Goal: Transaction & Acquisition: Purchase product/service

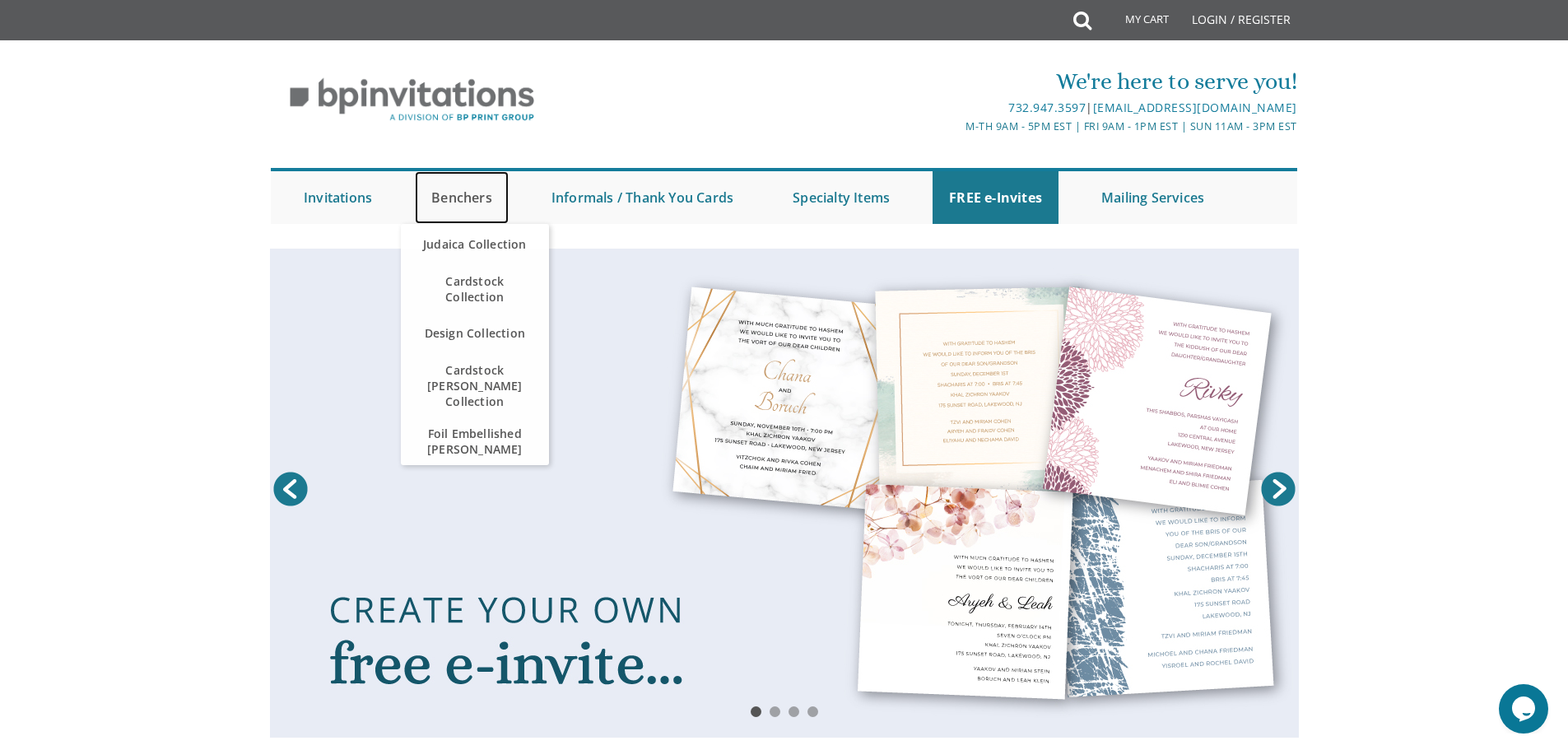
click at [485, 191] on link "Benchers" at bounding box center [461, 198] width 94 height 52
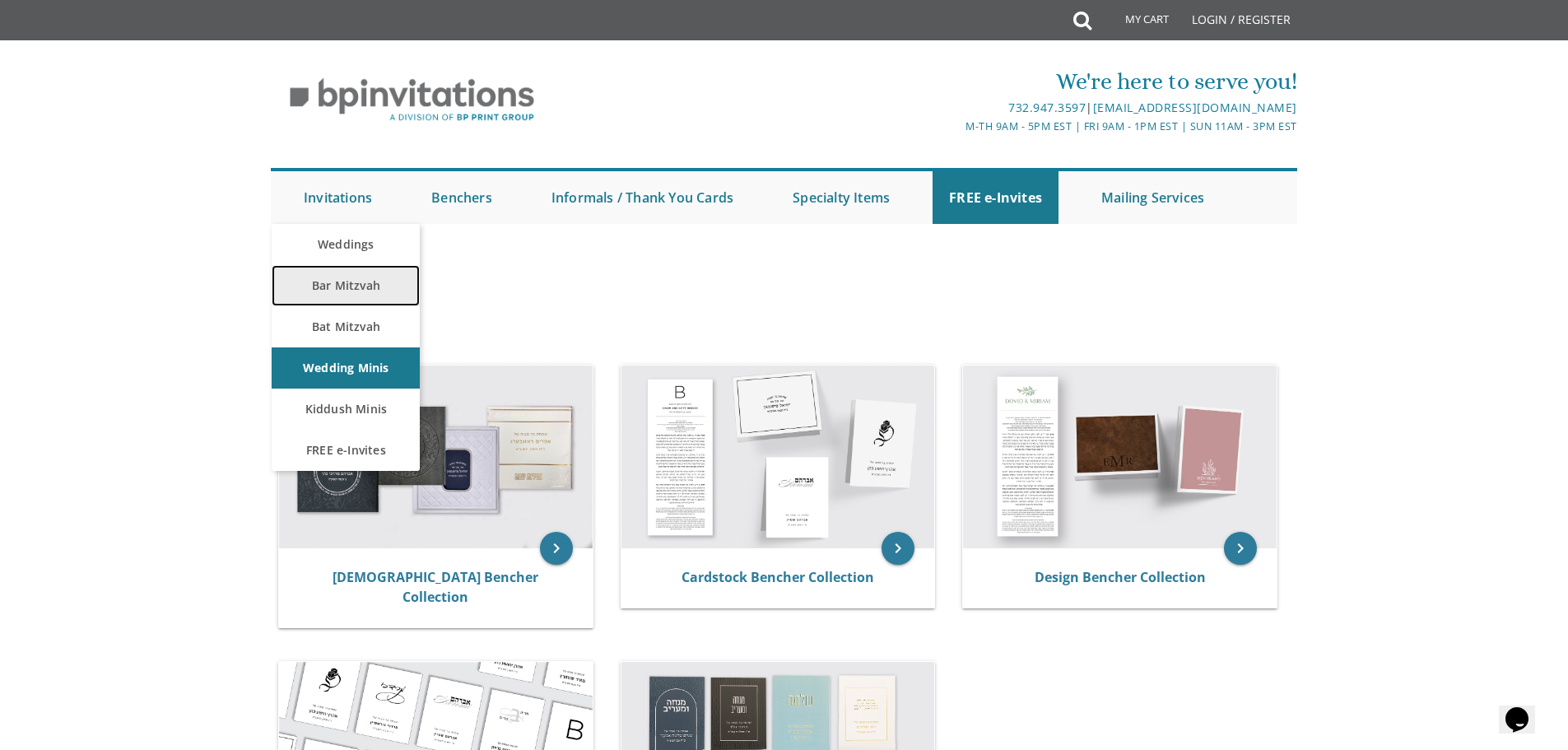
click at [351, 291] on link "Bar Mitzvah" at bounding box center [346, 285] width 148 height 41
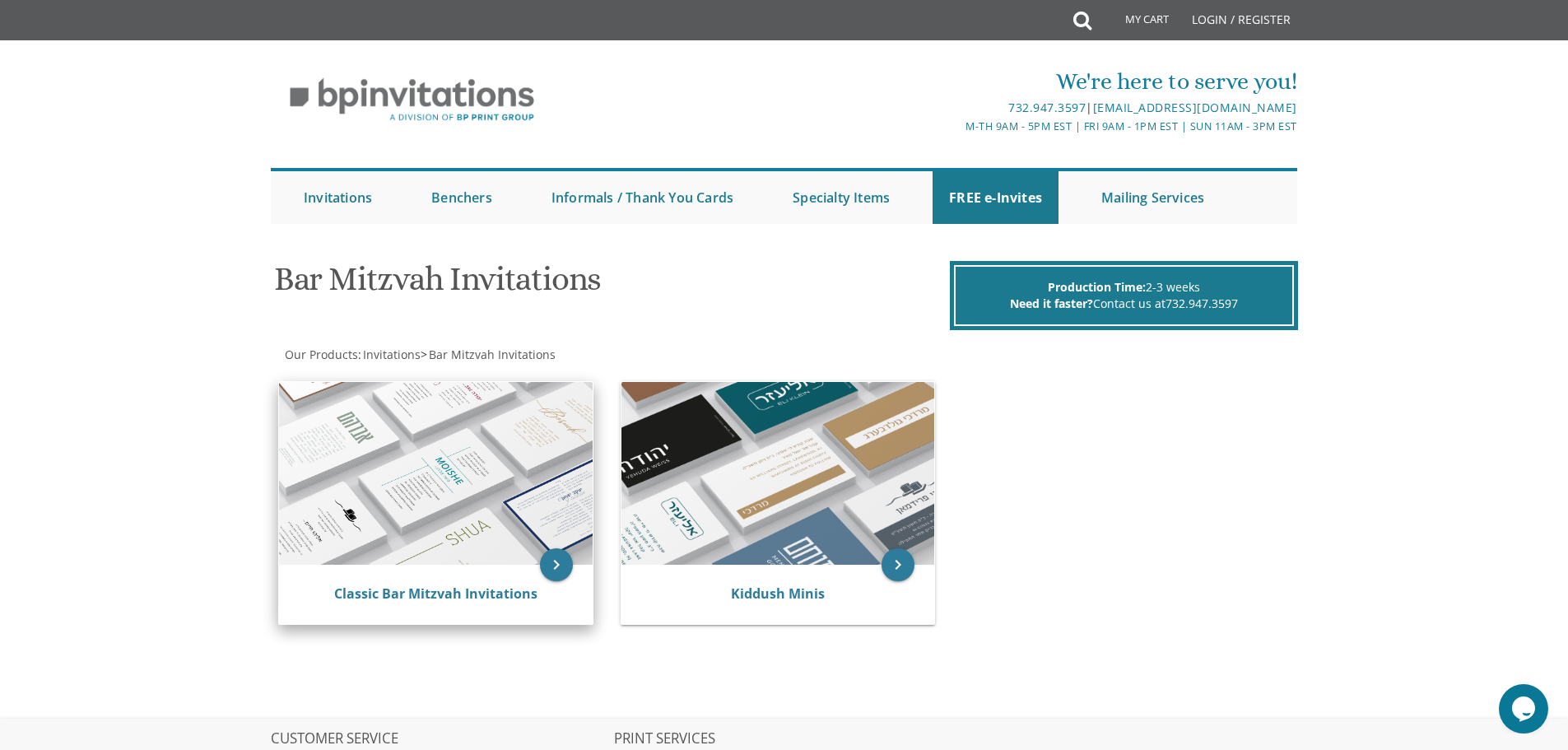
click at [440, 487] on img at bounding box center [435, 473] width 313 height 182
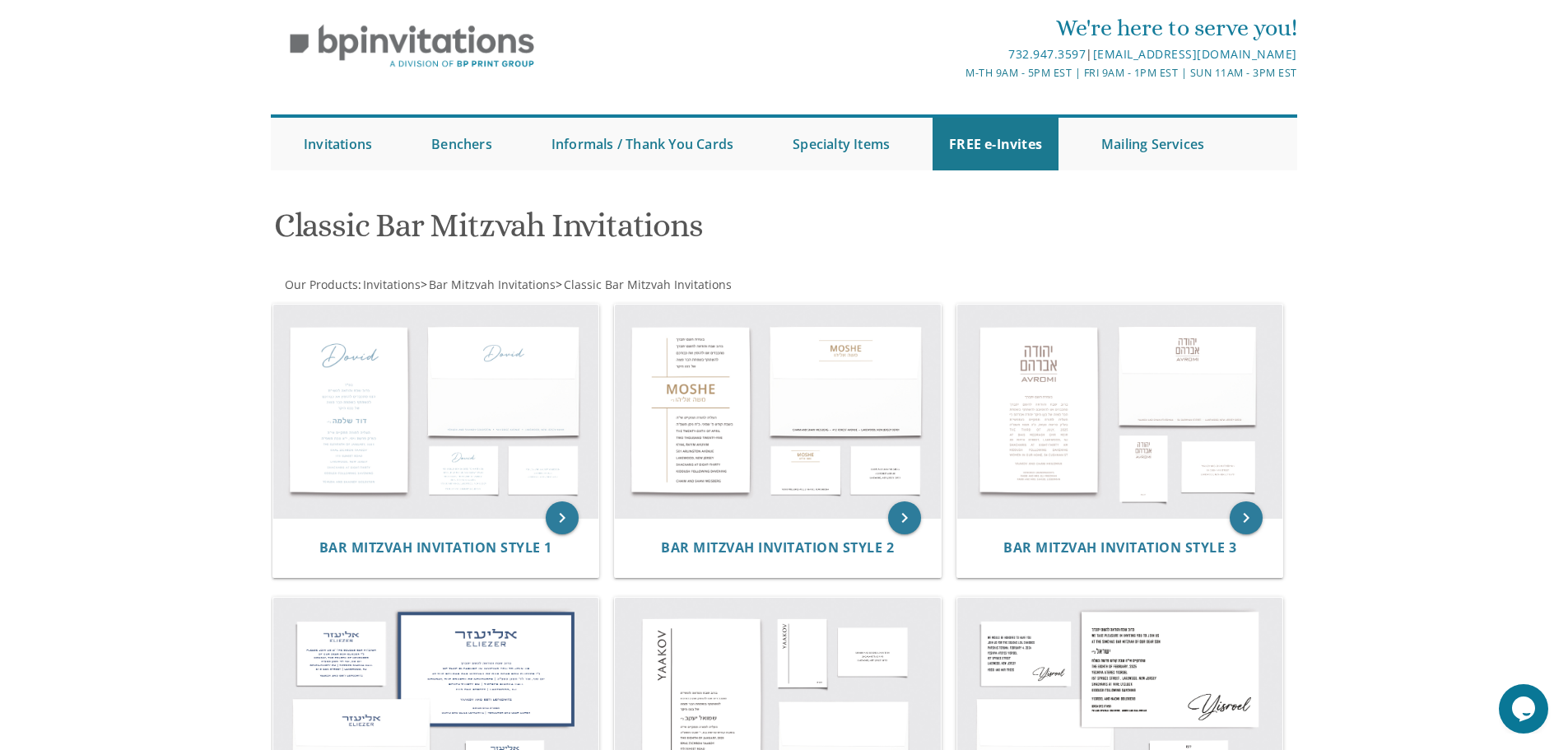
scroll to position [82, 0]
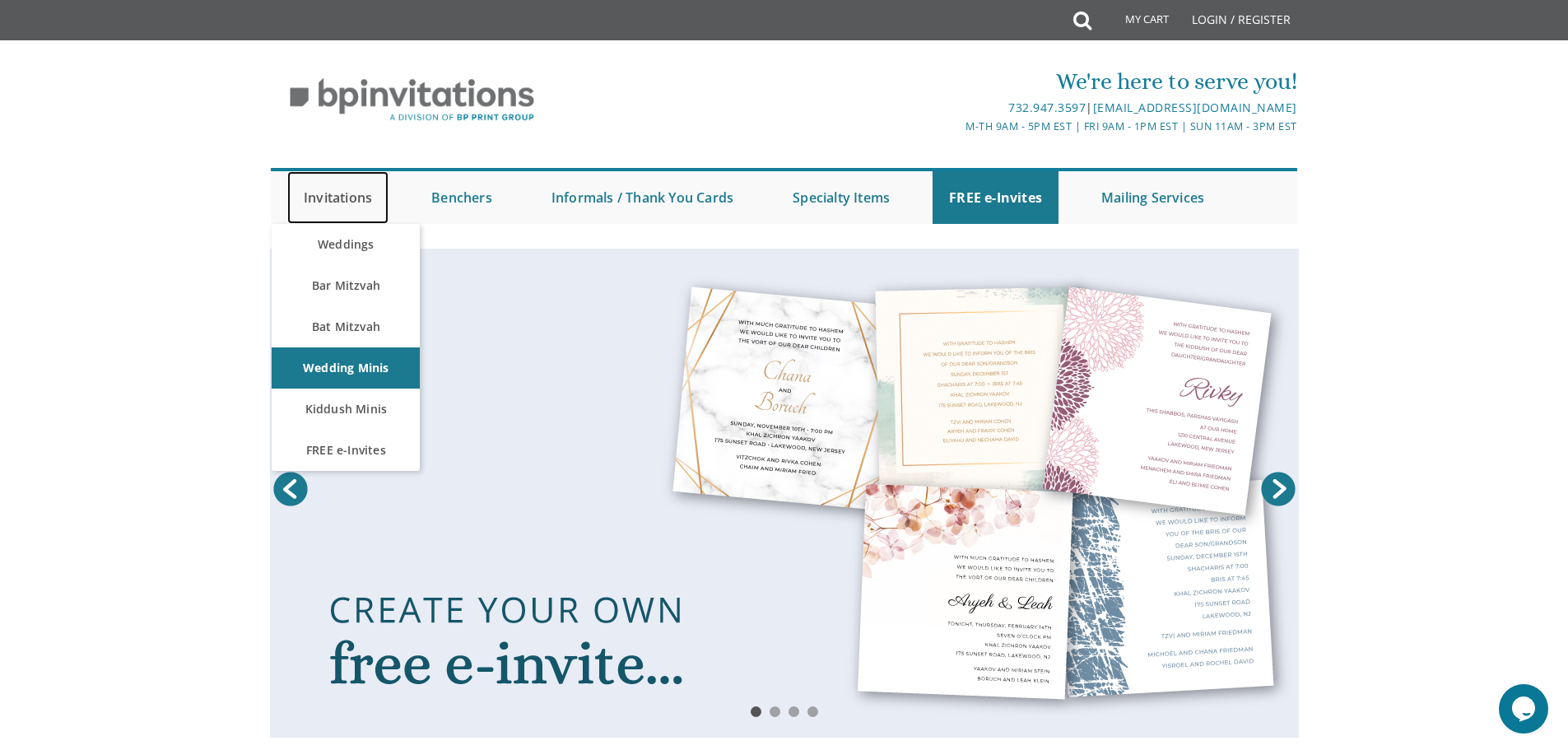
click at [365, 188] on link "Invitations" at bounding box center [338, 198] width 101 height 52
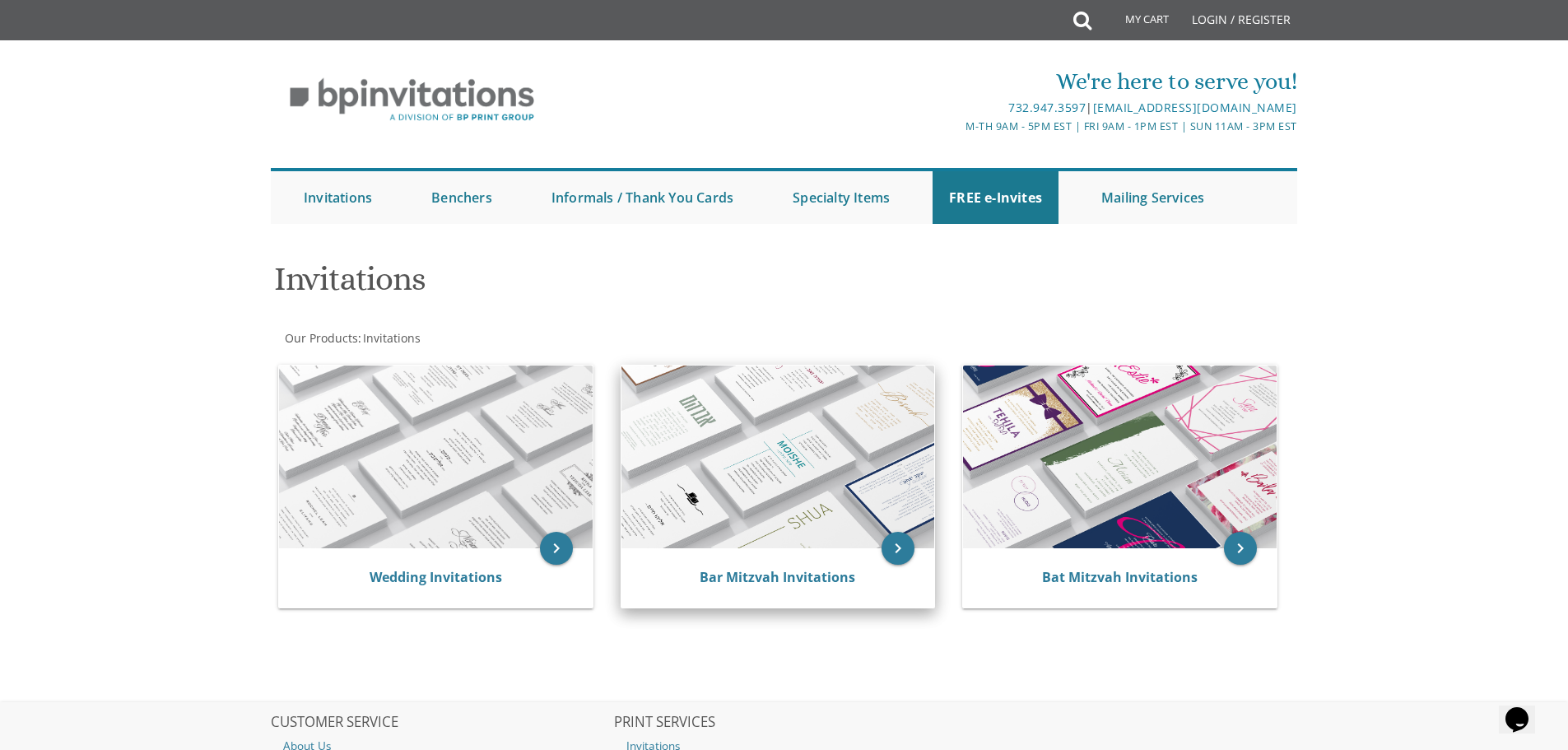
click at [781, 500] on img at bounding box center [778, 457] width 313 height 182
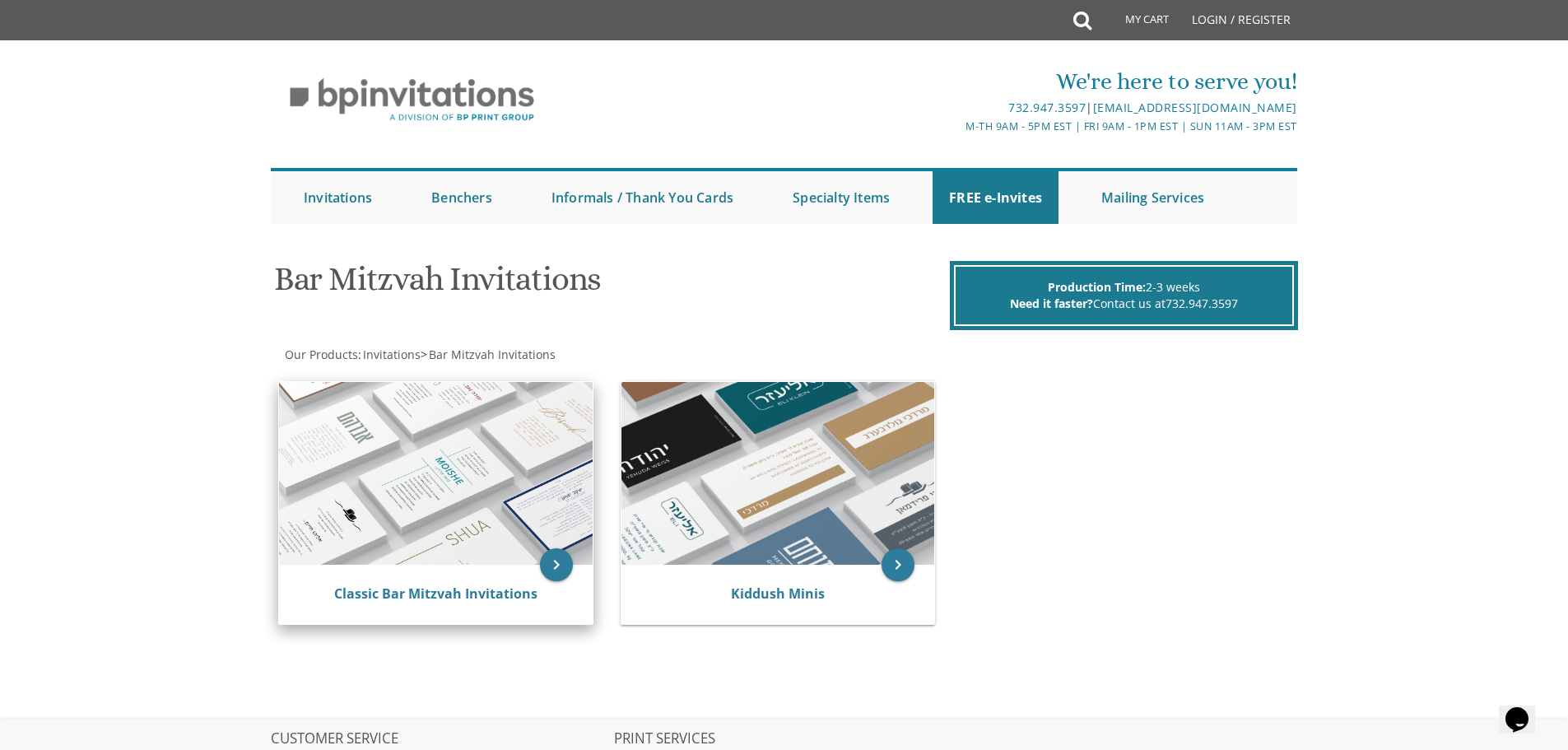
click at [405, 492] on img at bounding box center [435, 473] width 313 height 182
click at [447, 479] on img at bounding box center [435, 473] width 313 height 182
click at [568, 562] on icon "keyboard_arrow_right" at bounding box center [556, 564] width 33 height 33
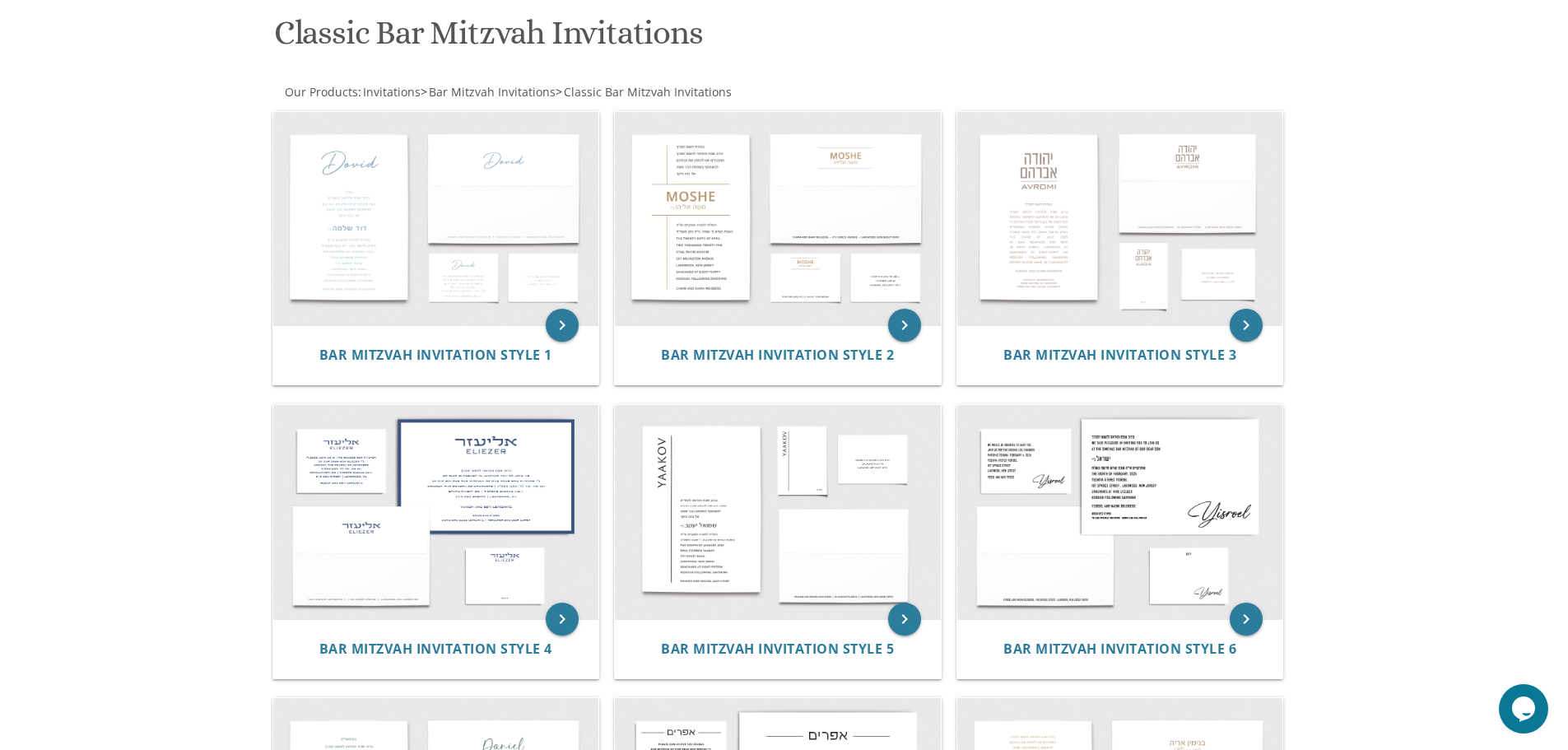
scroll to position [247, 0]
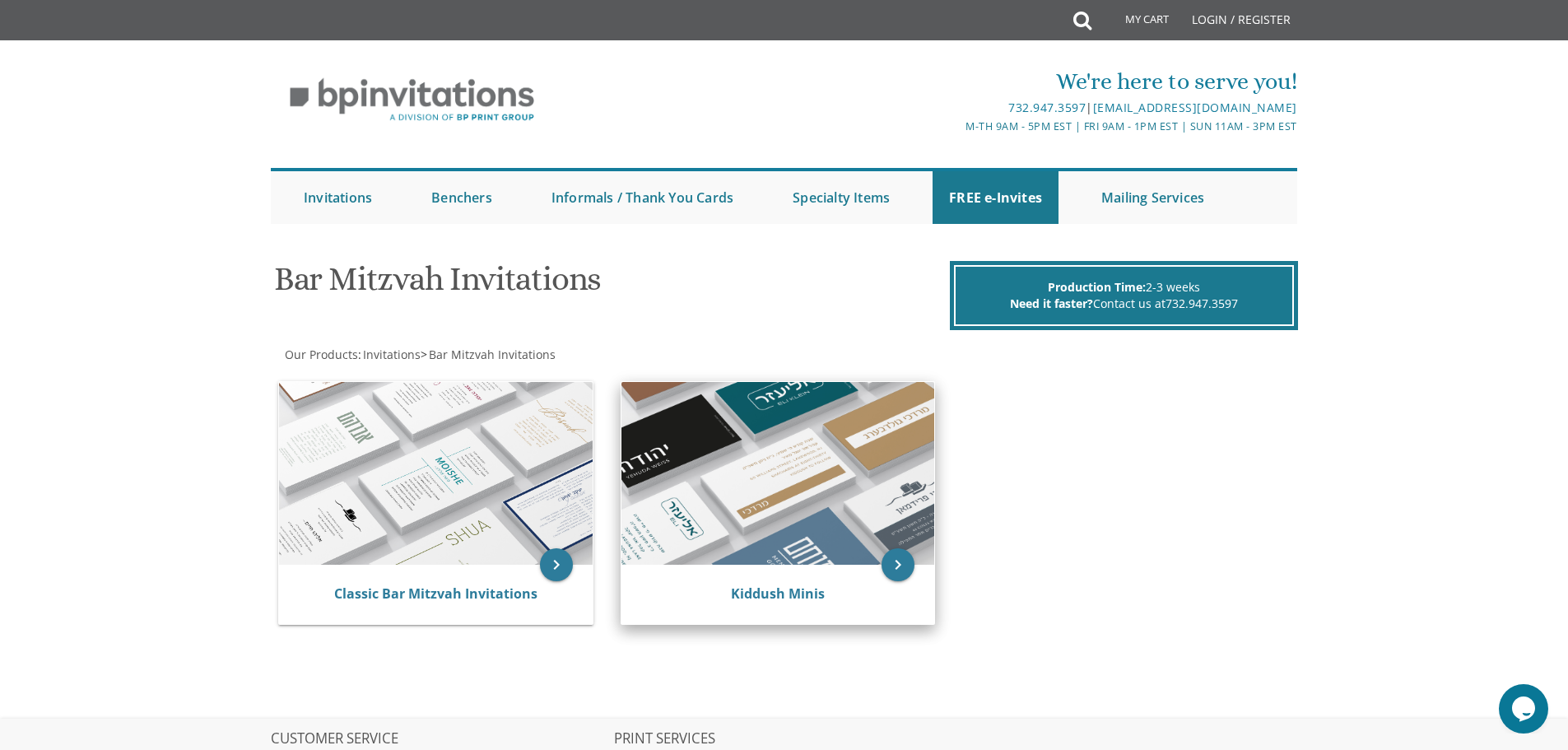
click at [825, 504] on img at bounding box center [778, 473] width 313 height 182
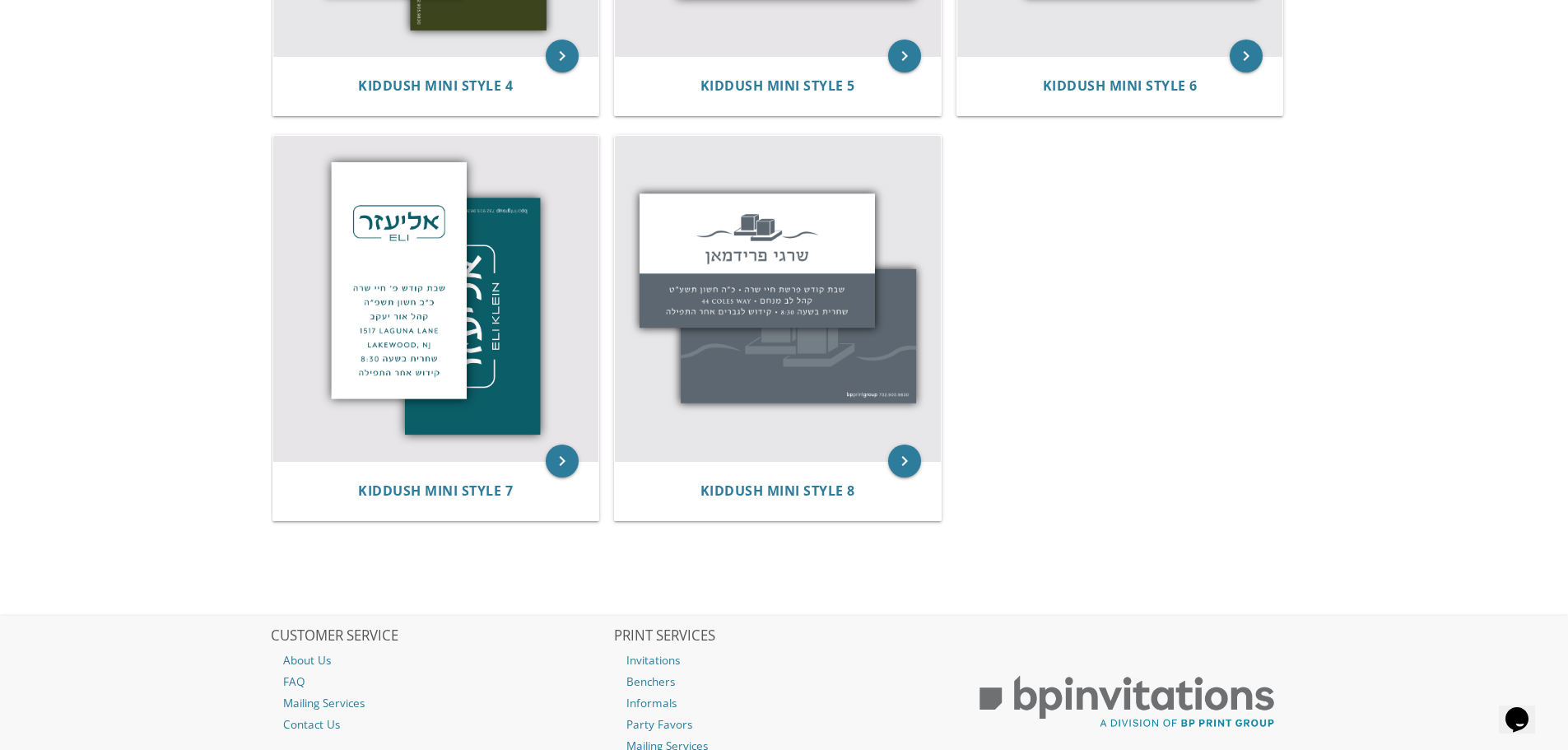
scroll to position [1153, 0]
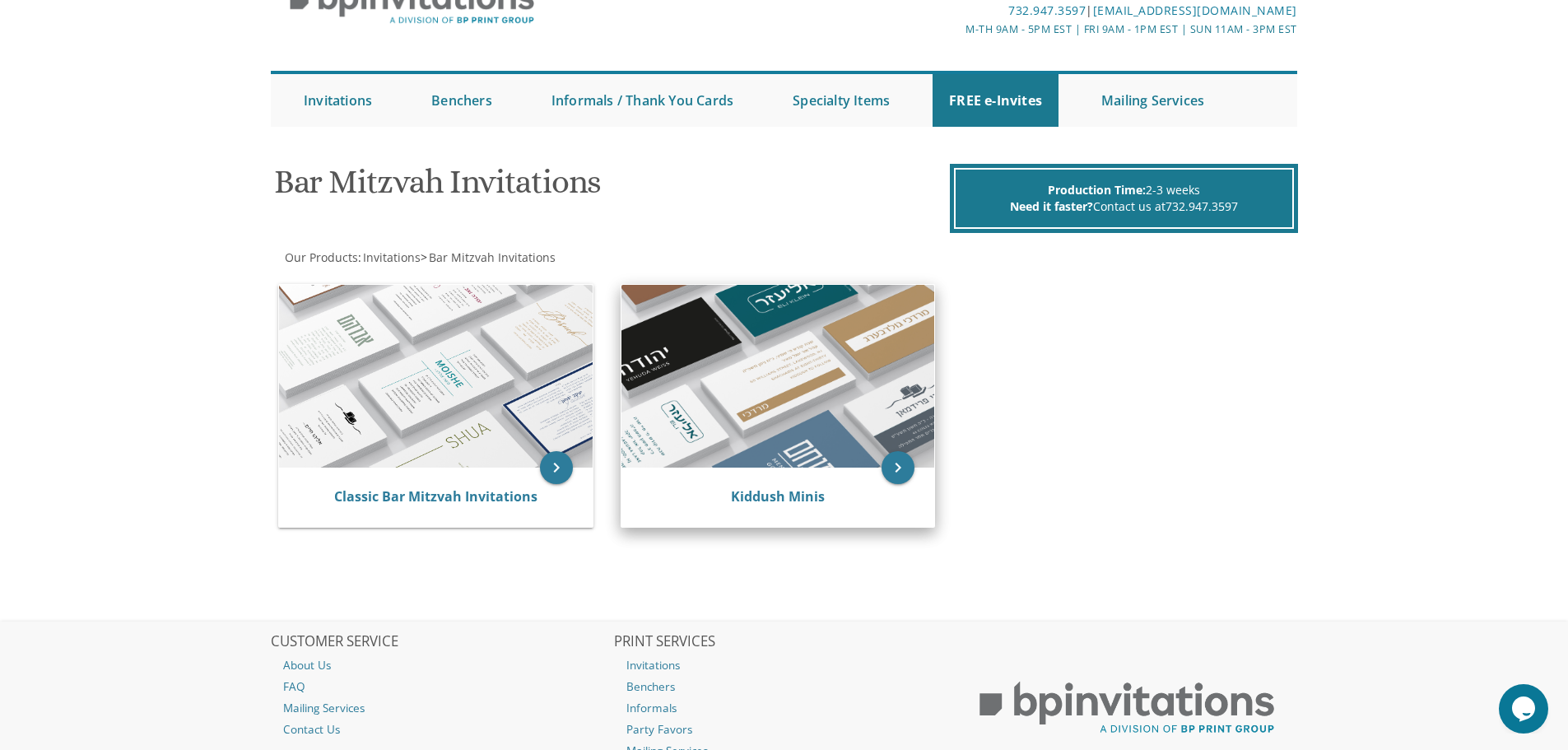
scroll to position [223, 0]
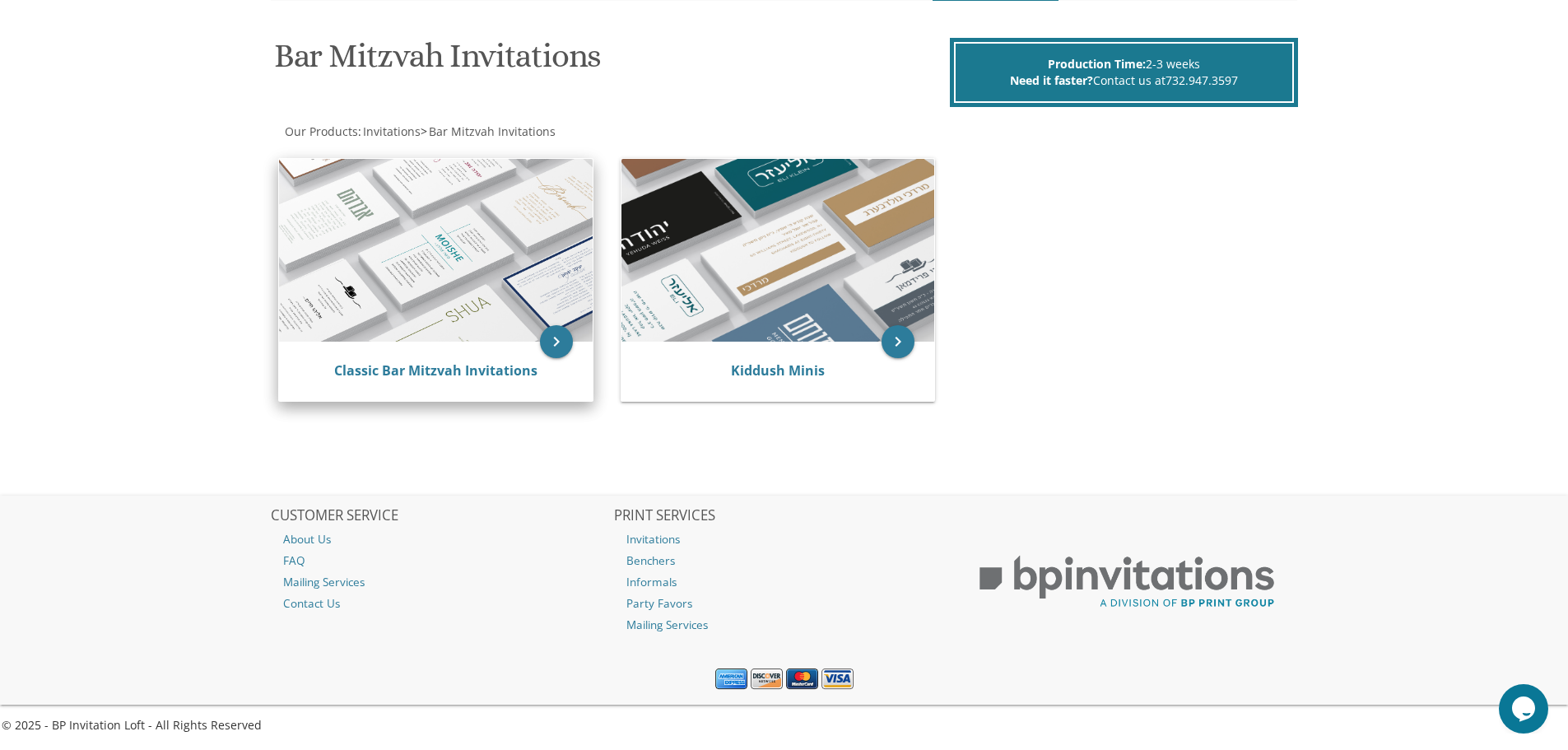
click at [382, 301] on img at bounding box center [435, 250] width 313 height 182
click at [553, 321] on img at bounding box center [435, 250] width 313 height 182
click at [562, 334] on icon "keyboard_arrow_right" at bounding box center [556, 341] width 33 height 33
